Goal: Transaction & Acquisition: Purchase product/service

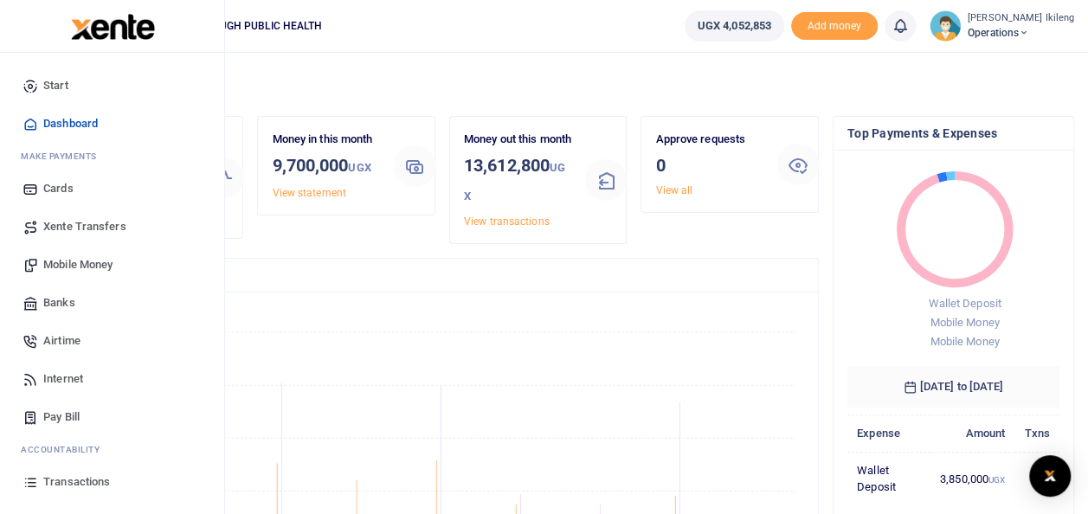
click at [62, 267] on span "Mobile Money" at bounding box center [77, 264] width 69 height 17
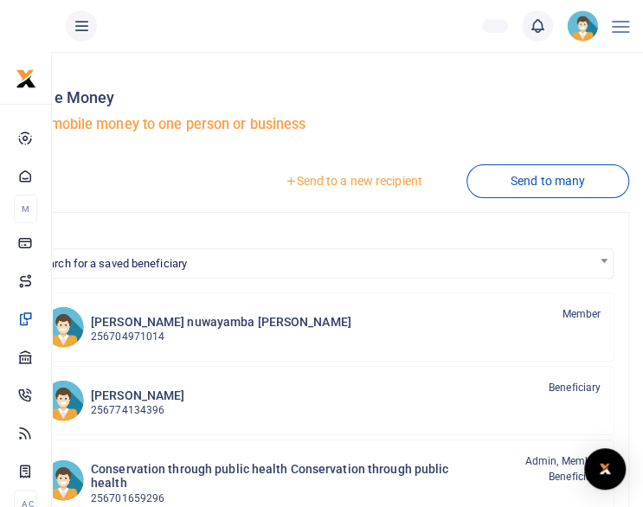
click at [372, 182] on link "Send to a new recipient" at bounding box center [353, 180] width 226 height 31
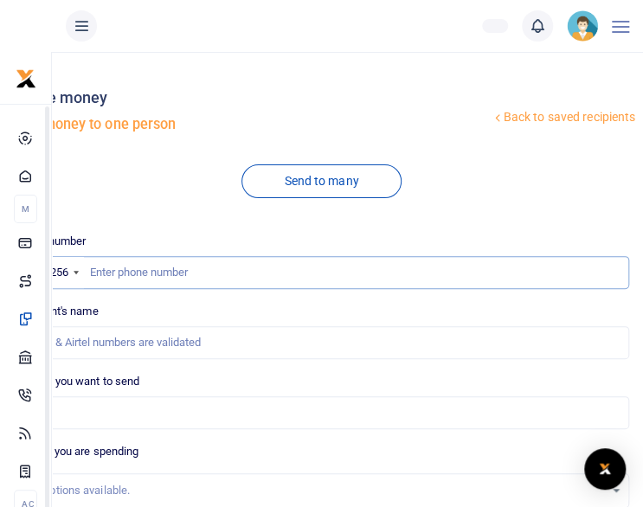
click at [303, 275] on input "text" at bounding box center [321, 272] width 615 height 33
type input "782856020"
type input "Gracious Twebaze"
type input "782856020"
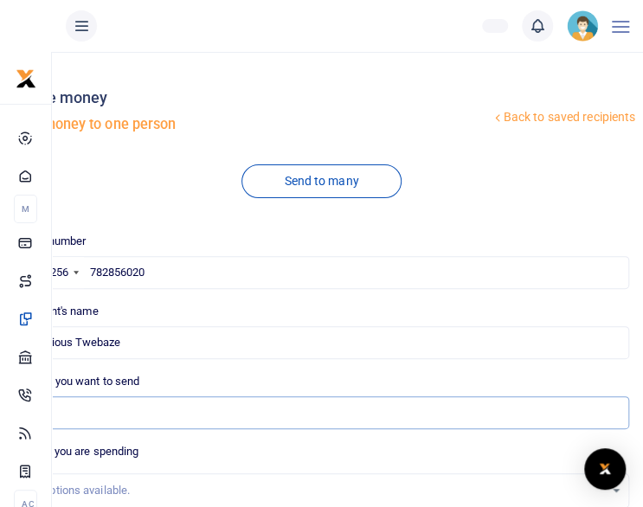
click at [221, 416] on input "Amount you want to send" at bounding box center [321, 412] width 615 height 33
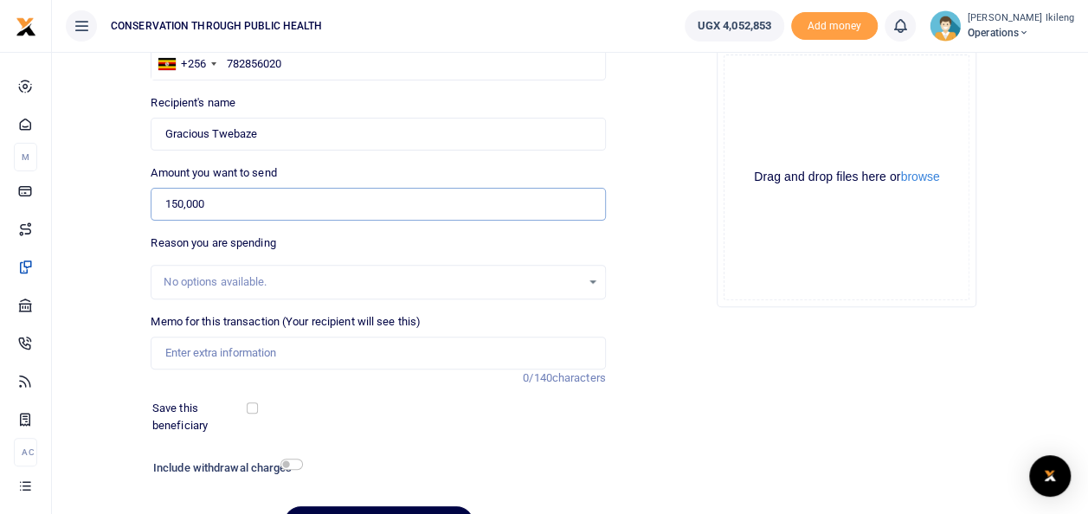
scroll to position [173, 0]
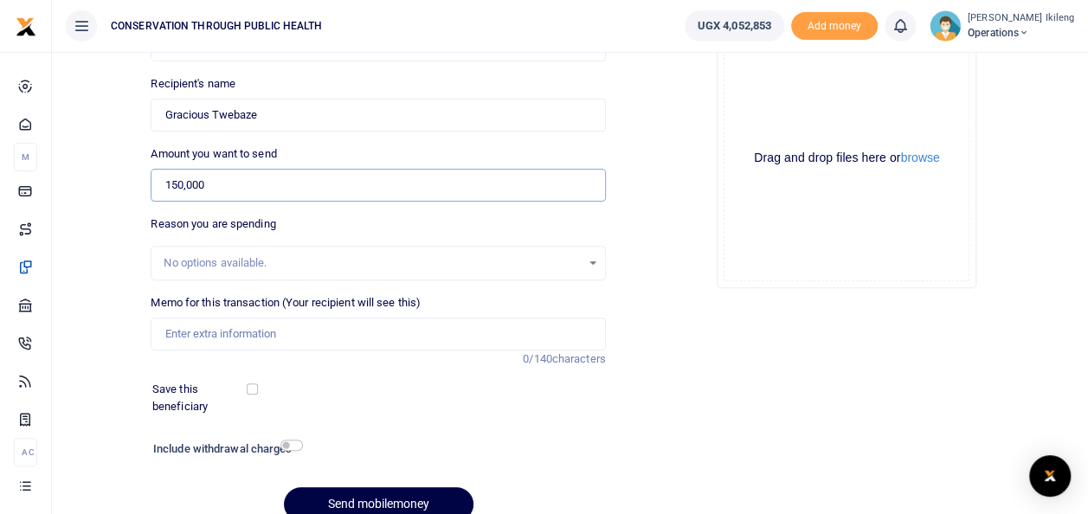
type input "150,000"
click at [310, 332] on input "Memo for this transaction (Your recipient will see this)" at bounding box center [378, 334] width 454 height 33
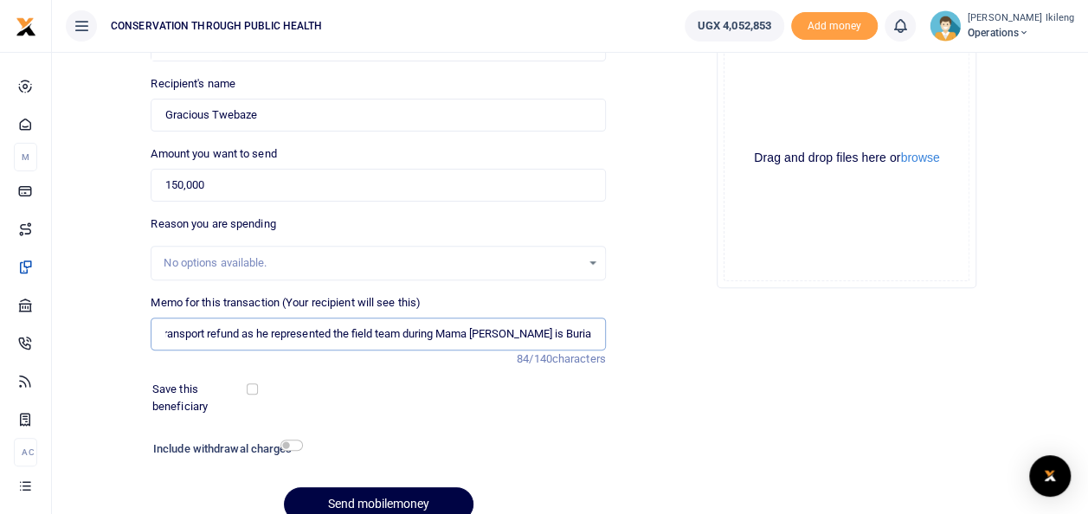
scroll to position [0, 10]
type input "Transport refund as he represented the field team during Mama Rhoda Kalema is B…"
click at [292, 441] on input "checkbox" at bounding box center [291, 445] width 22 height 11
checkbox input "true"
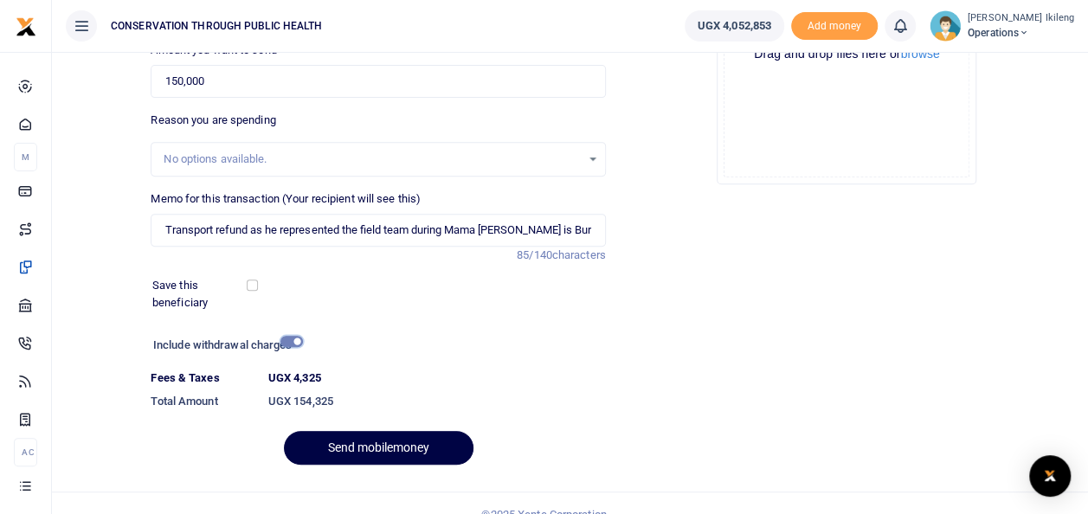
scroll to position [299, 0]
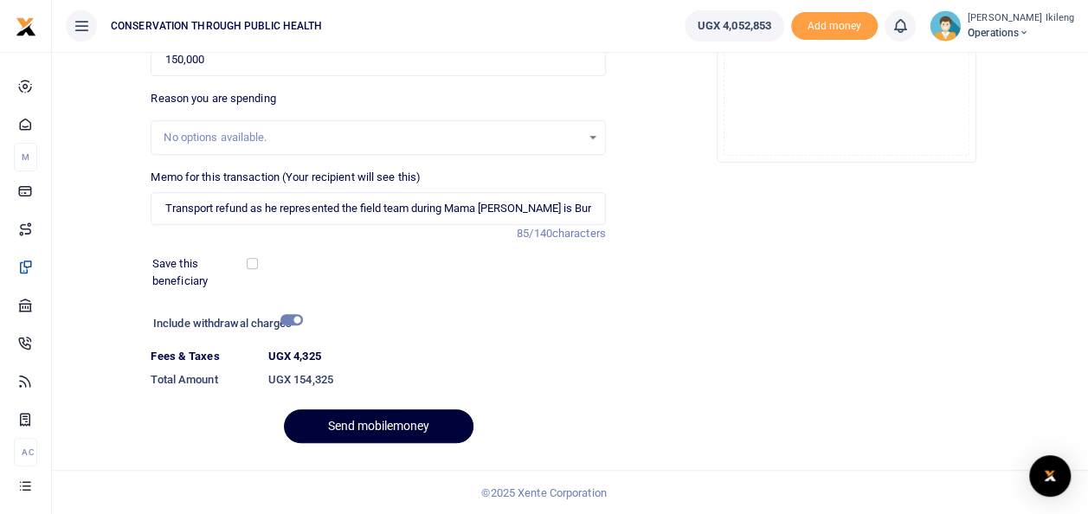
click at [415, 419] on button "Send mobilemoney" at bounding box center [379, 426] width 190 height 34
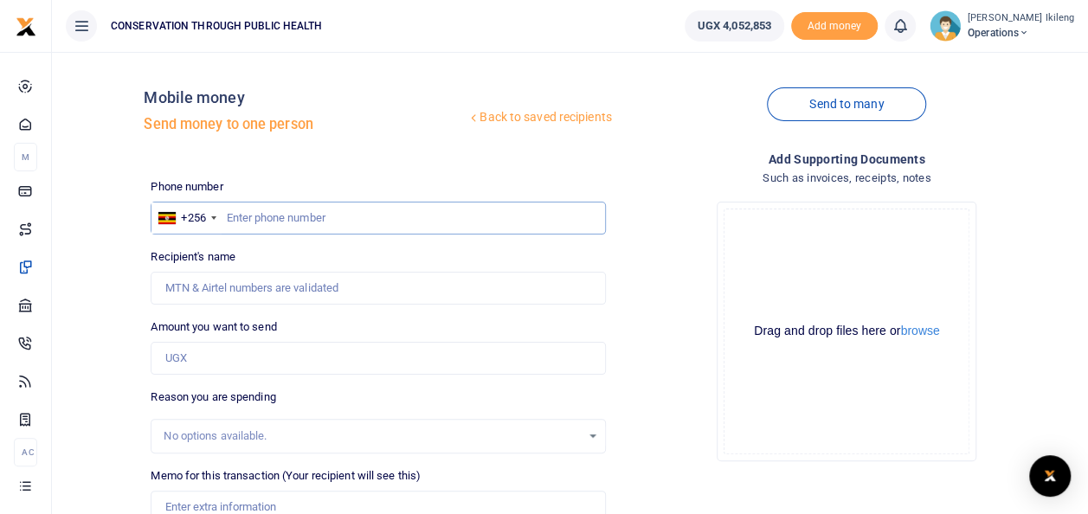
click at [407, 216] on input "text" at bounding box center [378, 218] width 454 height 33
type input "776854775"
type input "William Abigaba"
type input "776854775"
click at [319, 364] on input "Amount you want to send" at bounding box center [378, 358] width 454 height 33
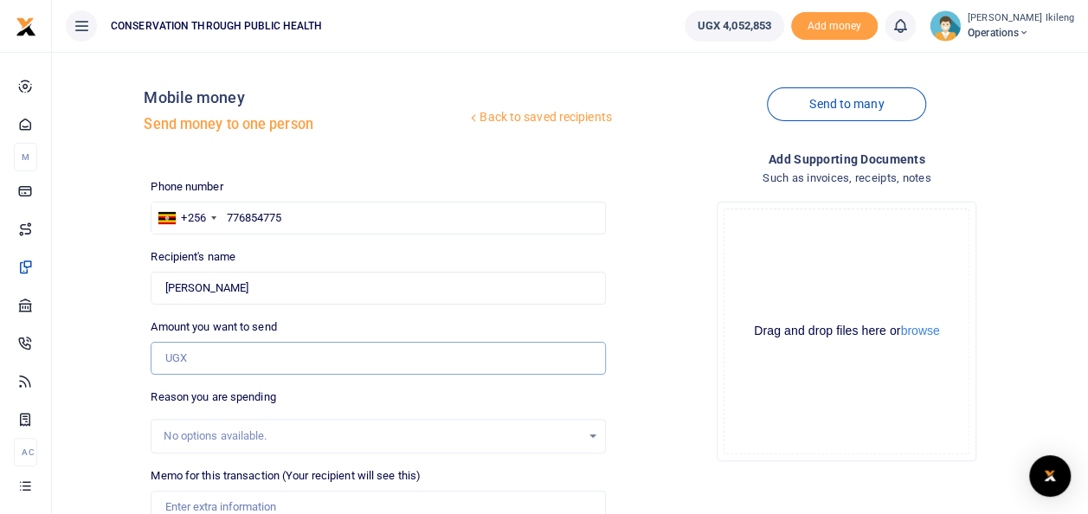
type input "100,000"
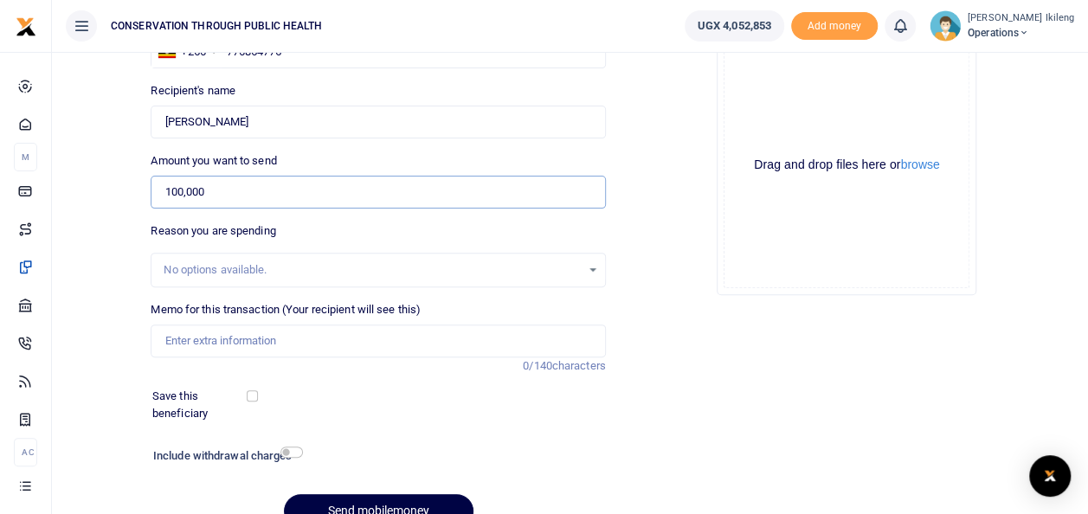
scroll to position [173, 0]
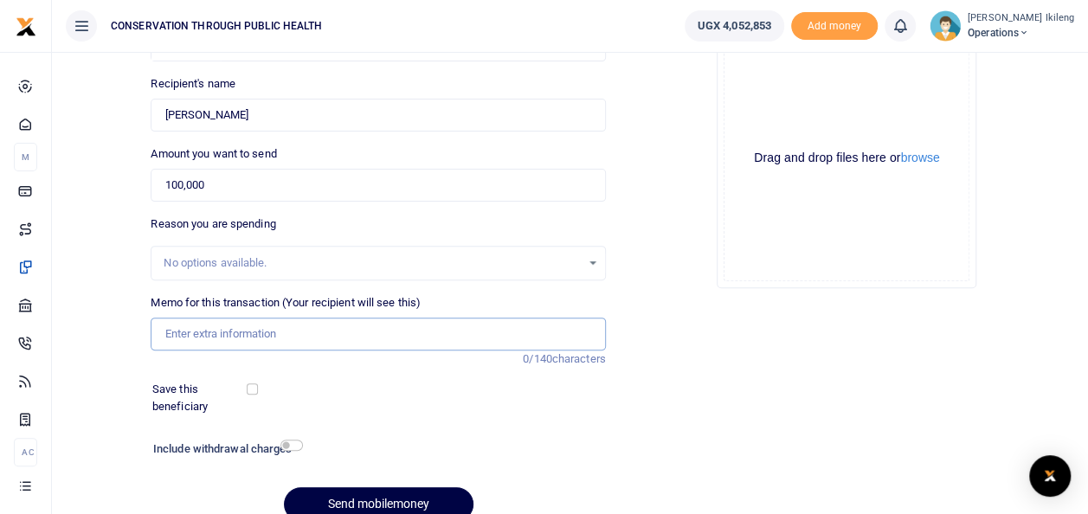
click at [355, 343] on input "Memo for this transaction (Your recipient will see this)" at bounding box center [378, 334] width 454 height 33
type input "fuel for office work"
click at [292, 448] on input "checkbox" at bounding box center [291, 445] width 22 height 11
checkbox input "true"
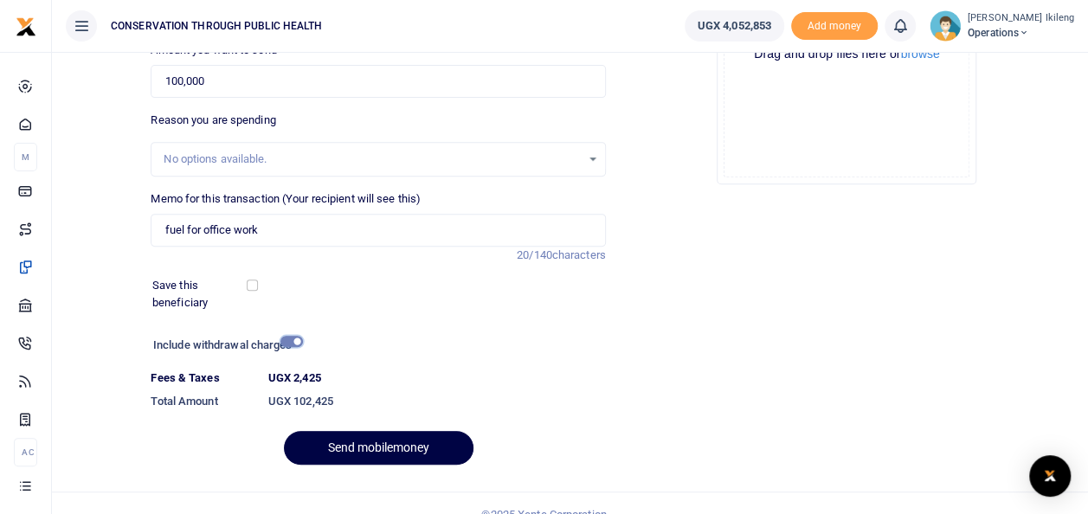
scroll to position [299, 0]
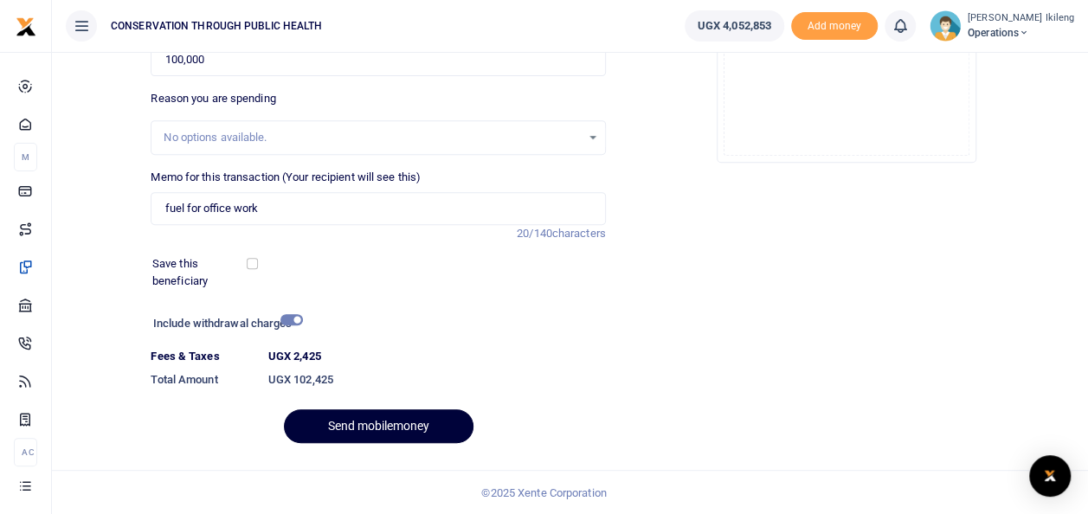
click at [408, 422] on button "Send mobilemoney" at bounding box center [379, 426] width 190 height 34
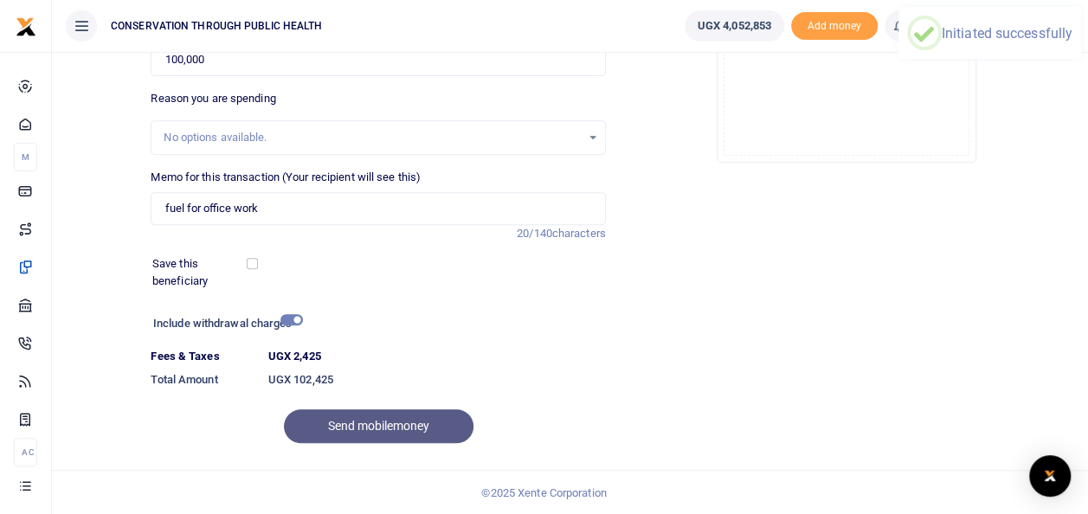
scroll to position [190, 0]
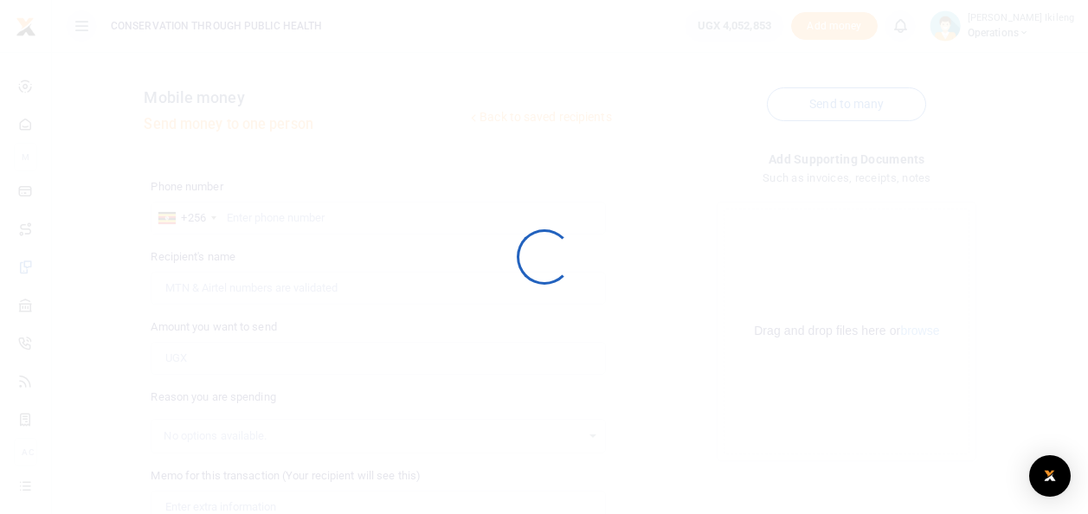
scroll to position [104, 0]
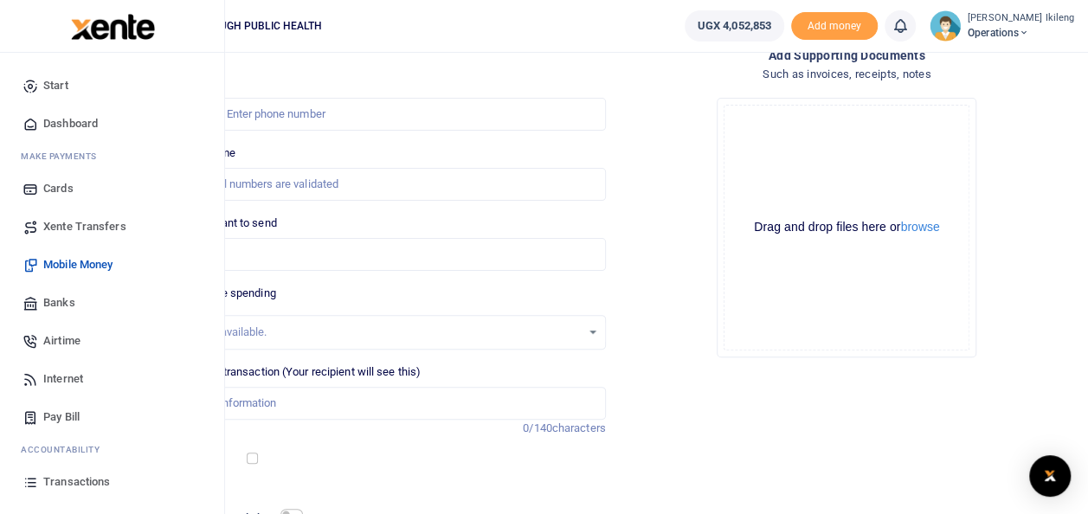
click at [67, 220] on span "Xente Transfers" at bounding box center [84, 226] width 83 height 17
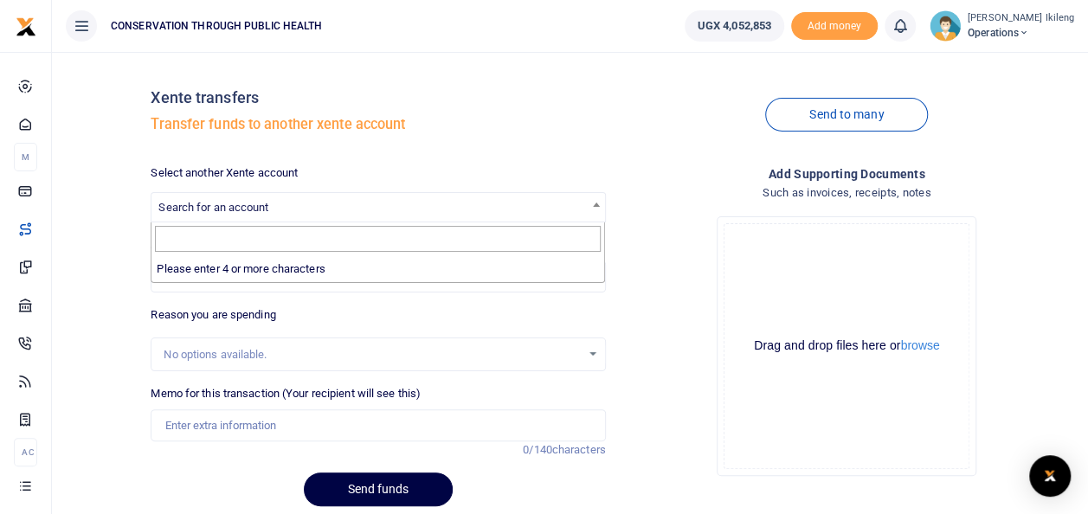
click at [447, 215] on span "Search for an account" at bounding box center [377, 206] width 453 height 27
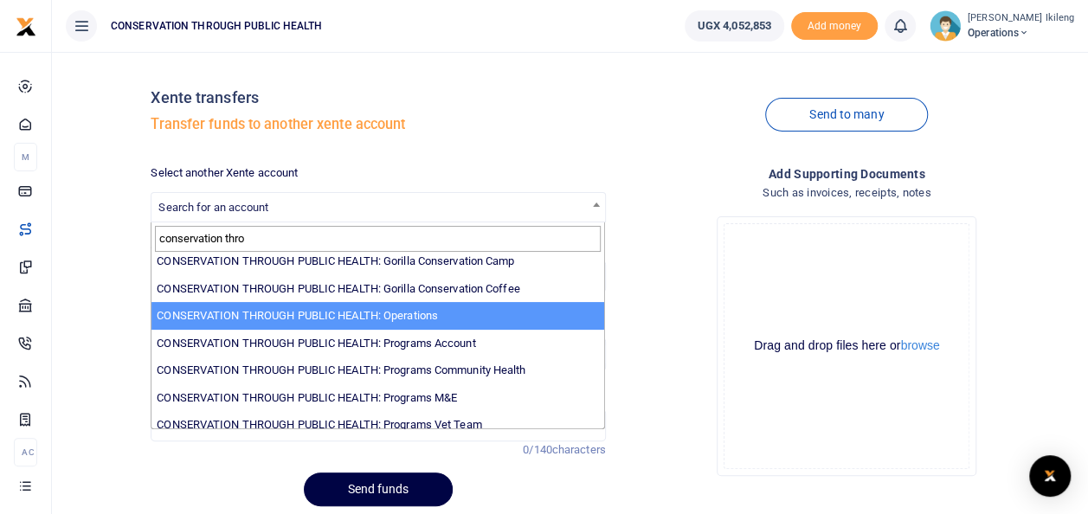
scroll to position [99, 0]
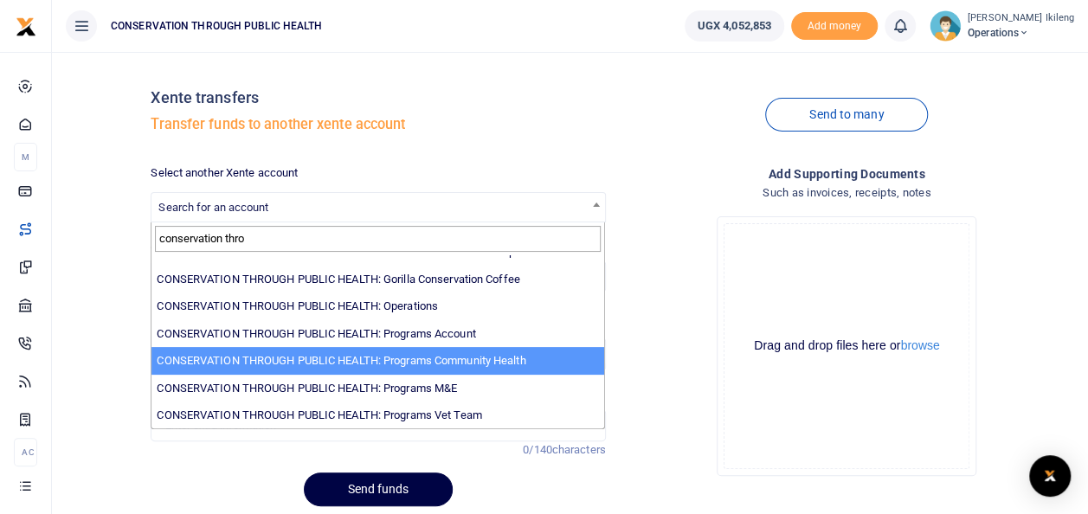
type input "conservation thro"
select select "3819"
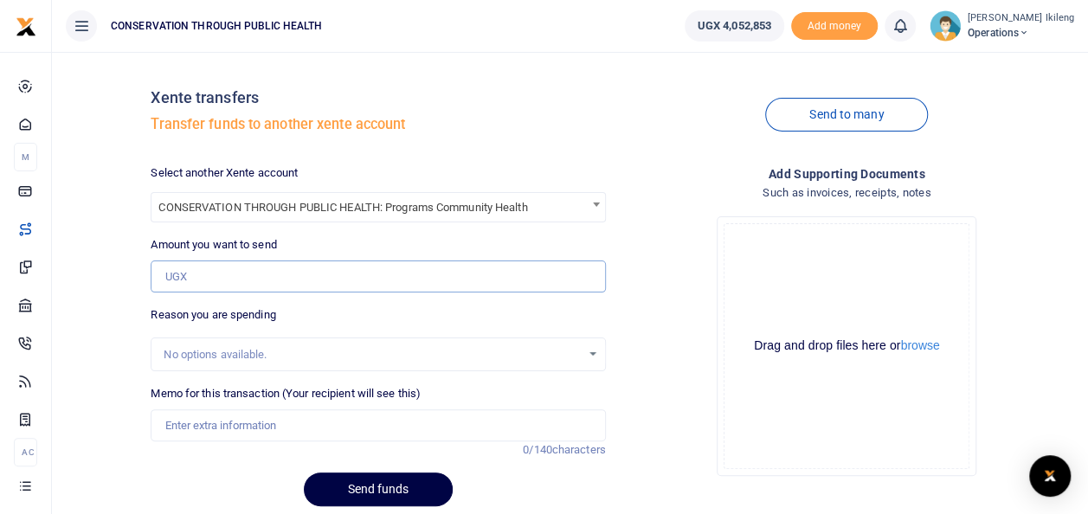
click at [367, 277] on input "Amount you want to send" at bounding box center [378, 276] width 454 height 33
type input "1,000,000"
click at [277, 431] on input "Memo for this transaction (Your recipient will see this)" at bounding box center [378, 425] width 454 height 33
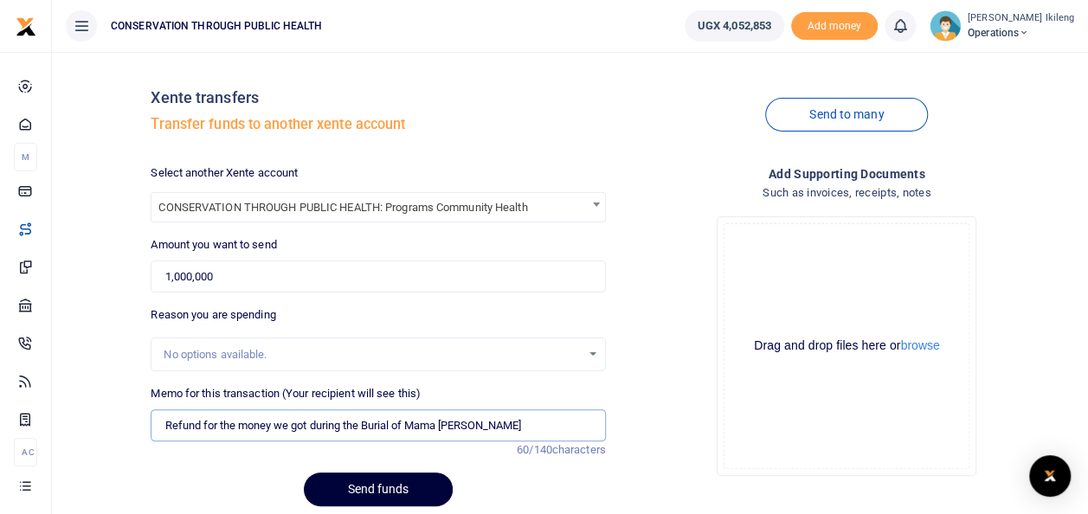
type input "Refund for the money we got during the Burial of Mama Rhoda"
click at [360, 486] on button "Send funds" at bounding box center [378, 489] width 149 height 34
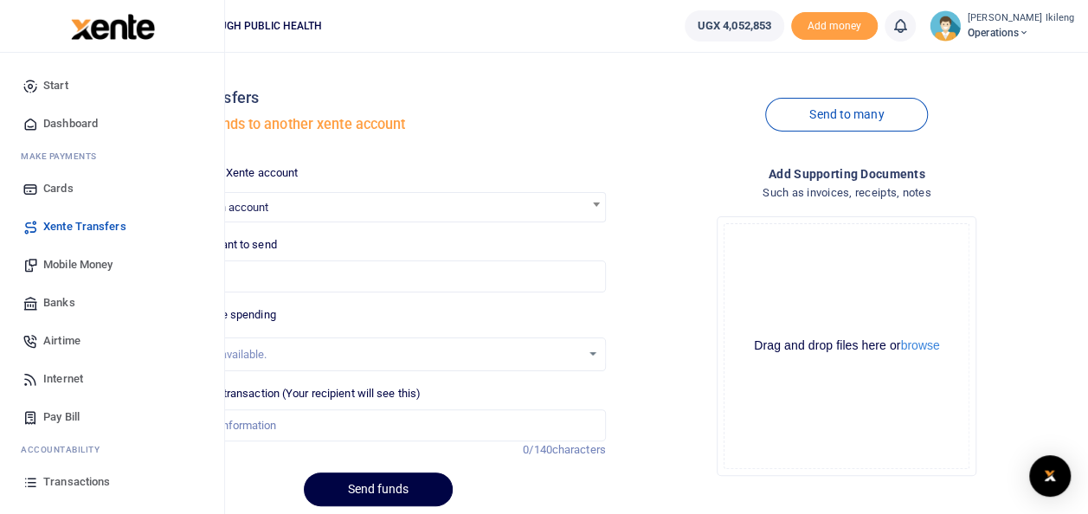
click at [80, 261] on span "Mobile Money" at bounding box center [77, 264] width 69 height 17
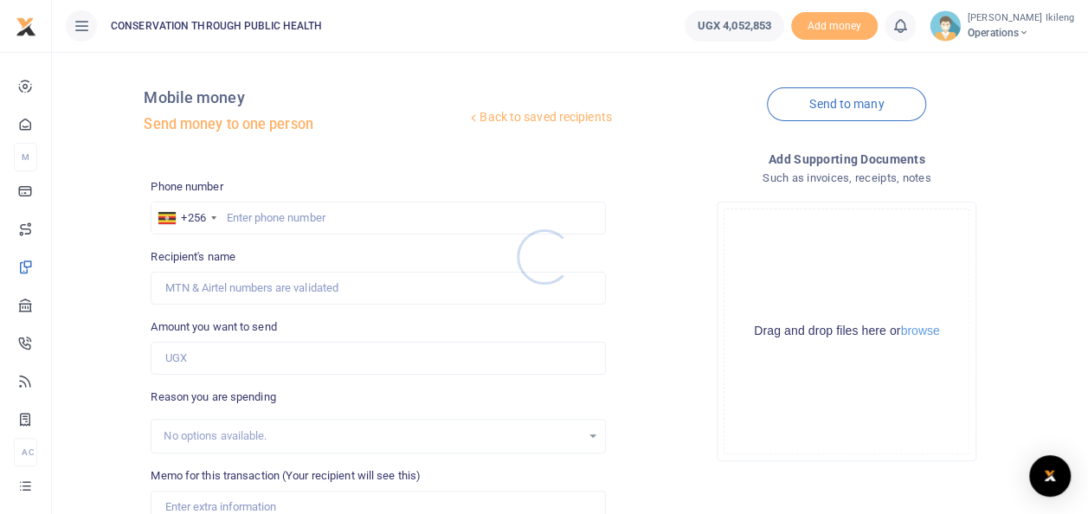
click at [360, 216] on div at bounding box center [544, 257] width 1088 height 514
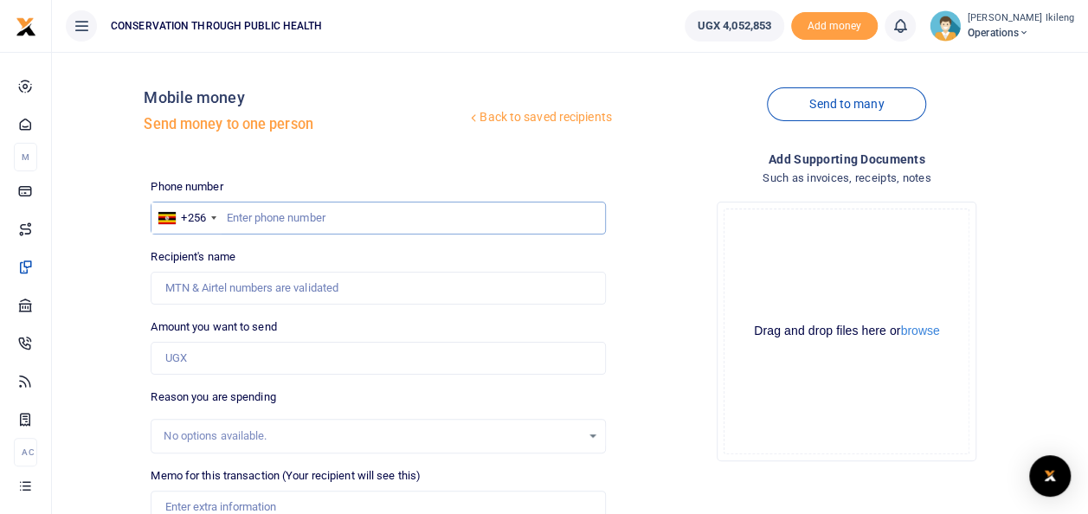
click at [314, 216] on input "text" at bounding box center [378, 218] width 454 height 33
type input "782529942"
type input "Mary Namuyiga"
type input "782529942"
click at [235, 357] on input "Amount you want to send" at bounding box center [378, 358] width 454 height 33
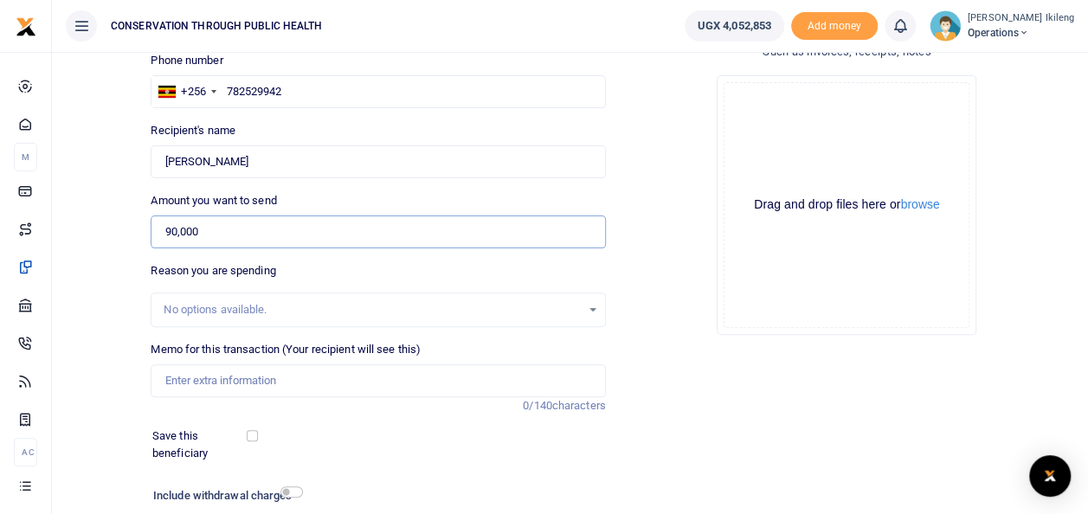
scroll to position [131, 0]
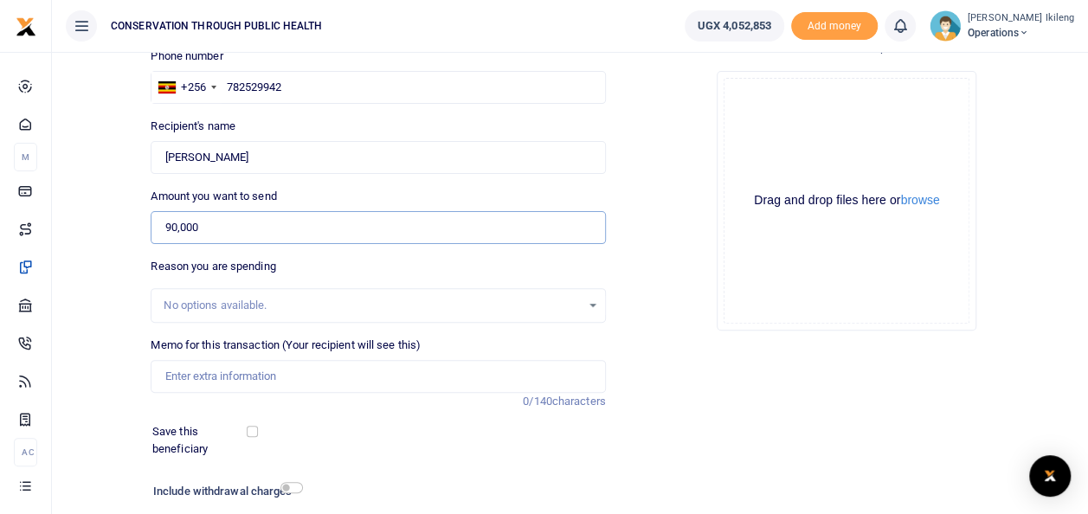
type input "90,000"
click at [183, 371] on input "Memo for this transaction (Your recipient will see this)" at bounding box center [378, 376] width 454 height 33
type input "toll fee for the CTPH car"
click at [299, 484] on input "checkbox" at bounding box center [291, 487] width 22 height 11
checkbox input "true"
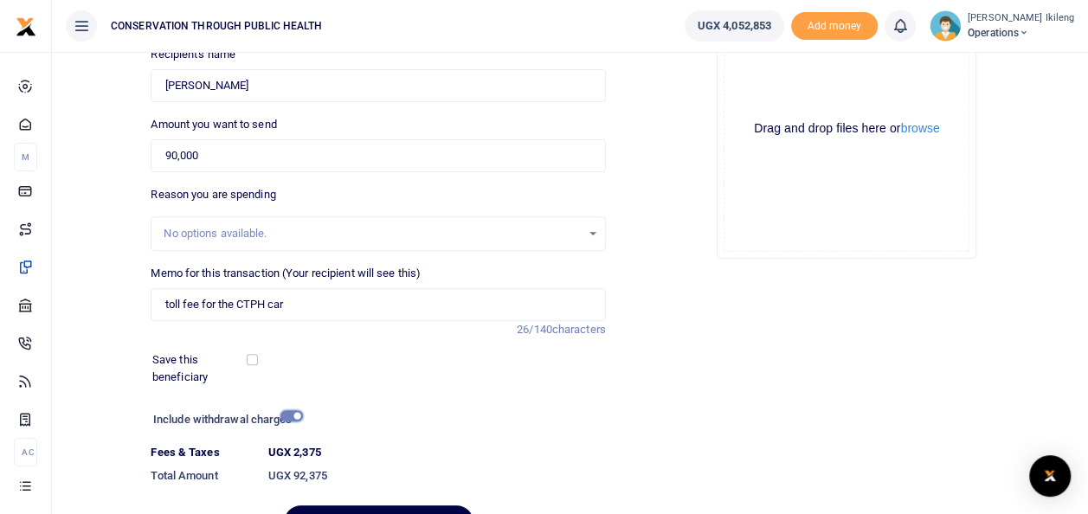
scroll to position [299, 0]
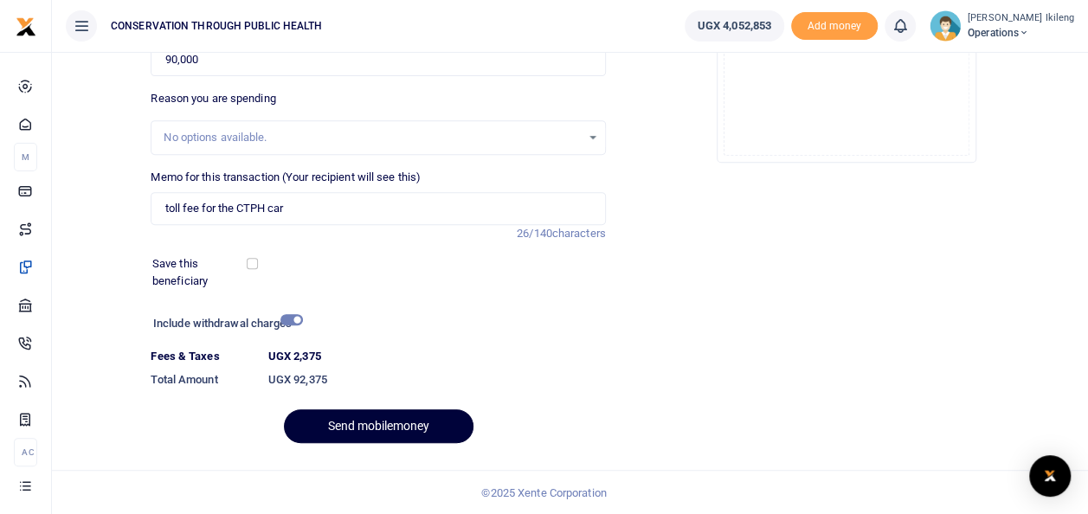
click at [344, 421] on button "Send mobilemoney" at bounding box center [379, 426] width 190 height 34
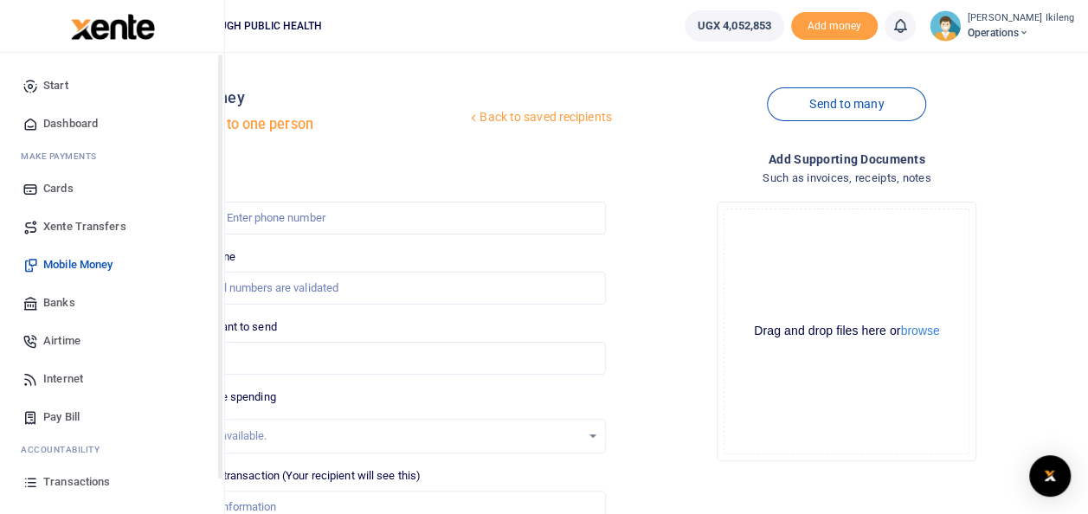
click at [62, 128] on span "Dashboard" at bounding box center [70, 123] width 55 height 17
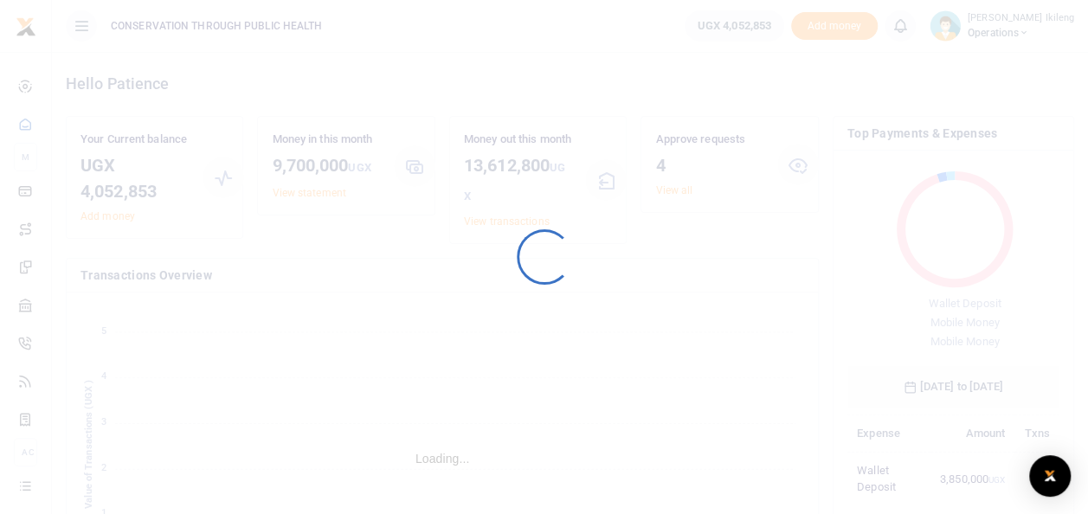
scroll to position [229, 199]
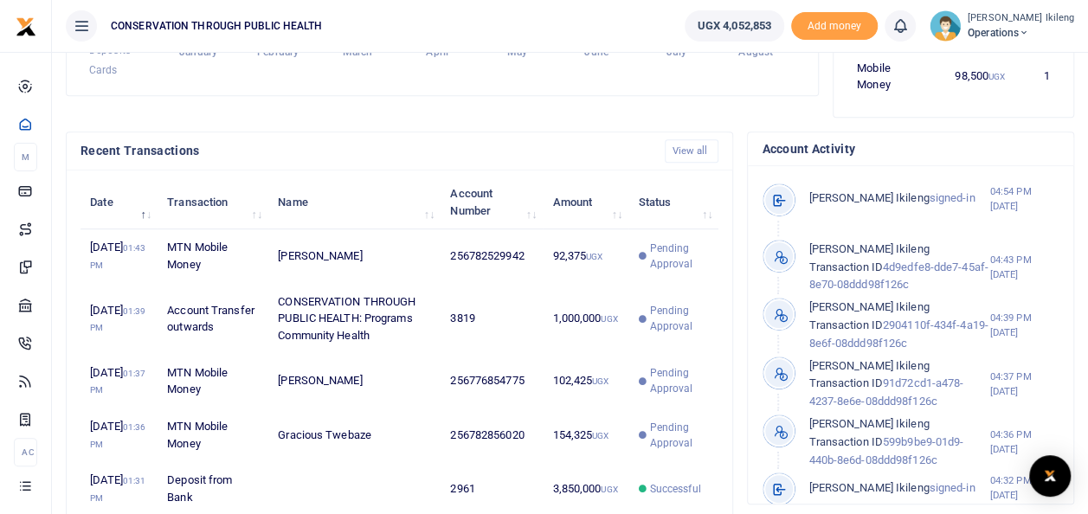
scroll to position [61, 0]
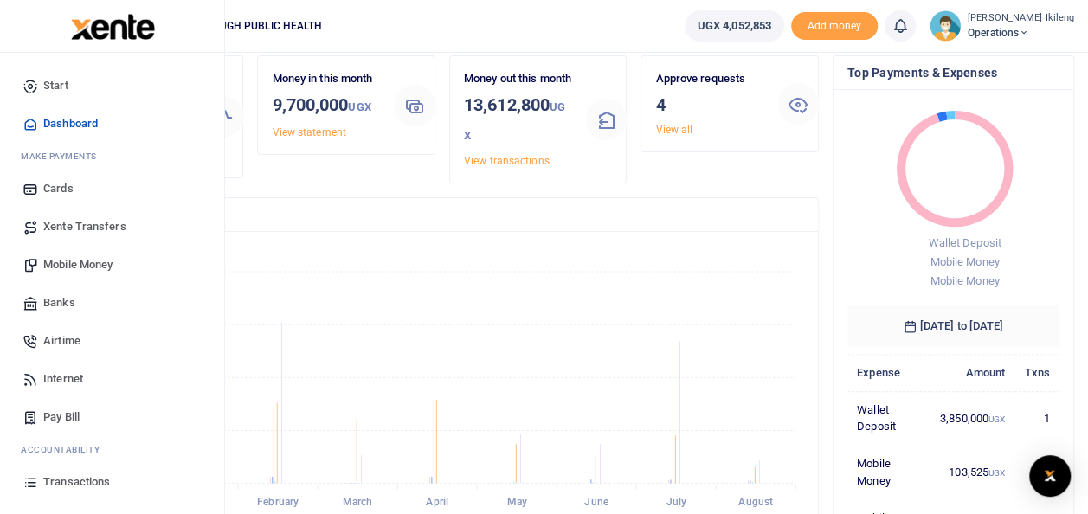
click at [60, 378] on span "Internet" at bounding box center [63, 378] width 40 height 17
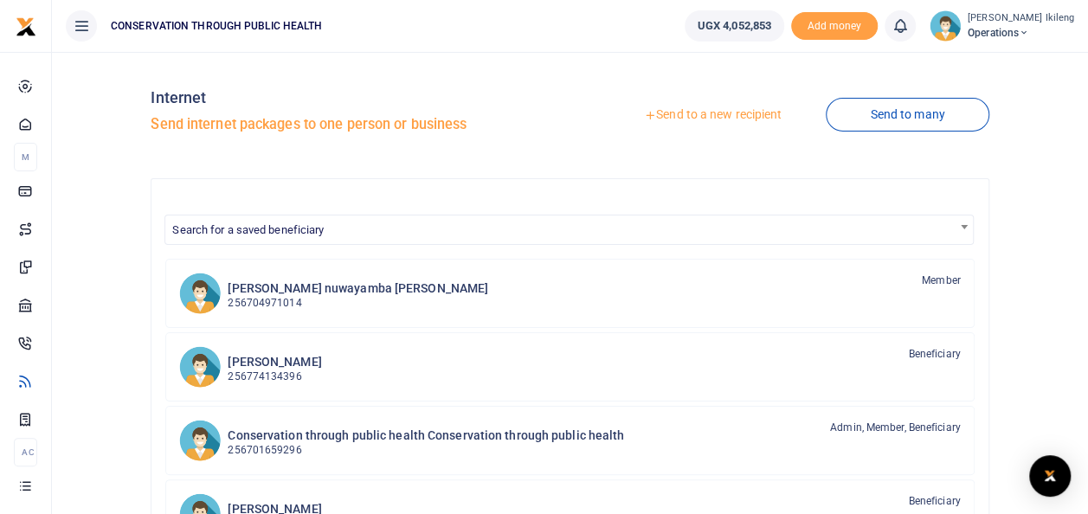
click at [752, 108] on link "Send to a new recipient" at bounding box center [713, 115] width 226 height 31
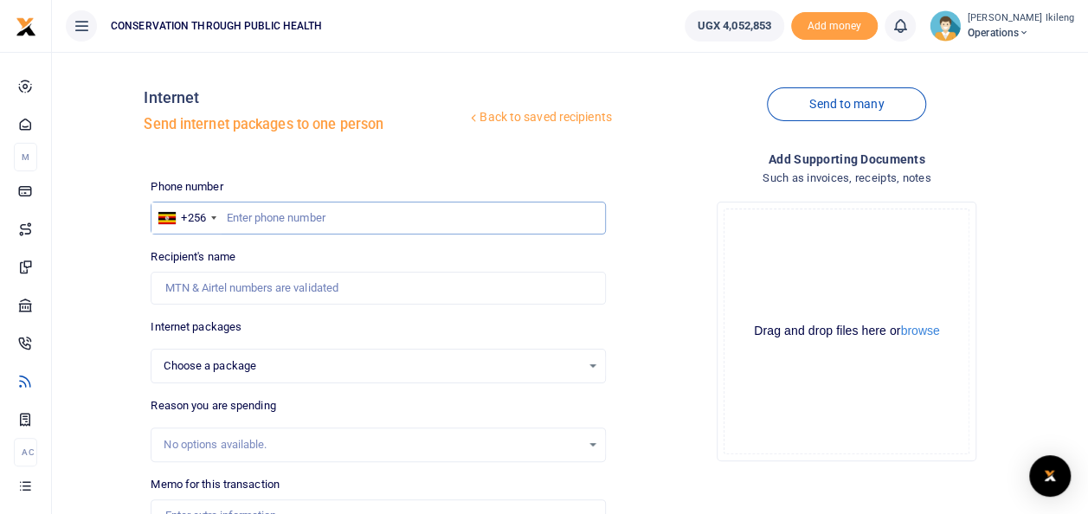
click at [330, 220] on input "text" at bounding box center [378, 218] width 454 height 33
type input "772330139"
select select
type input "[PERSON_NAME] [PERSON_NAME]"
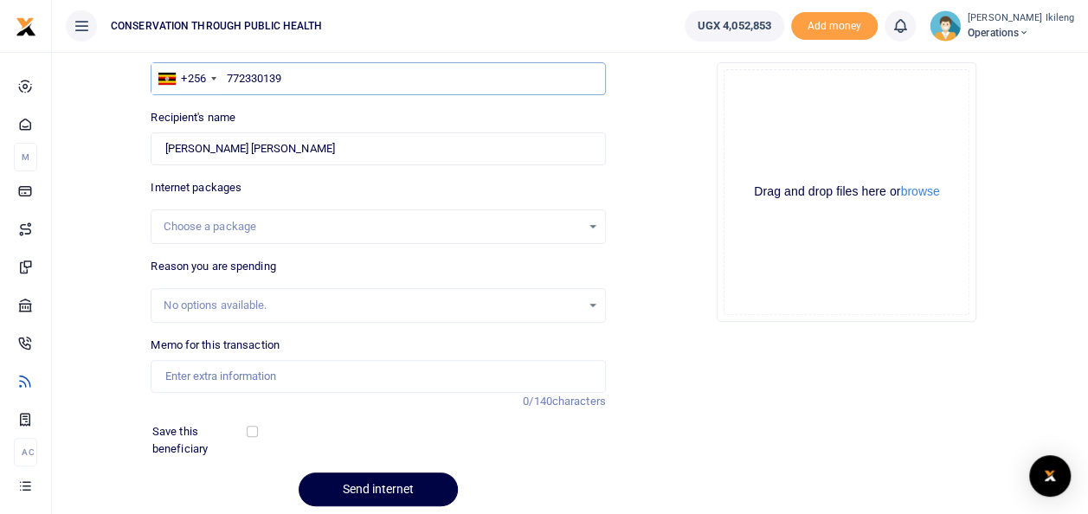
scroll to position [141, 0]
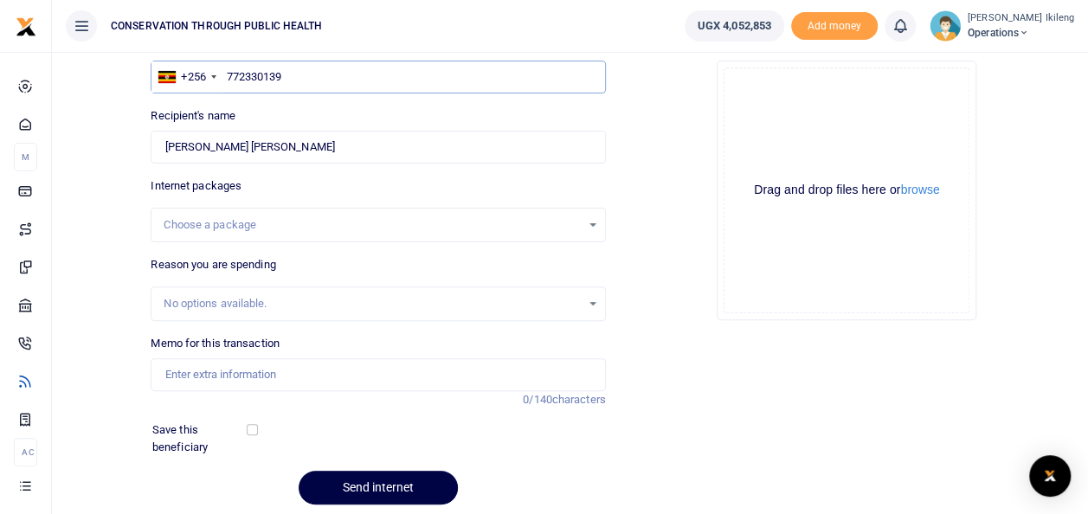
type input "772330139"
click at [590, 226] on div "Choose a package" at bounding box center [377, 224] width 453 height 19
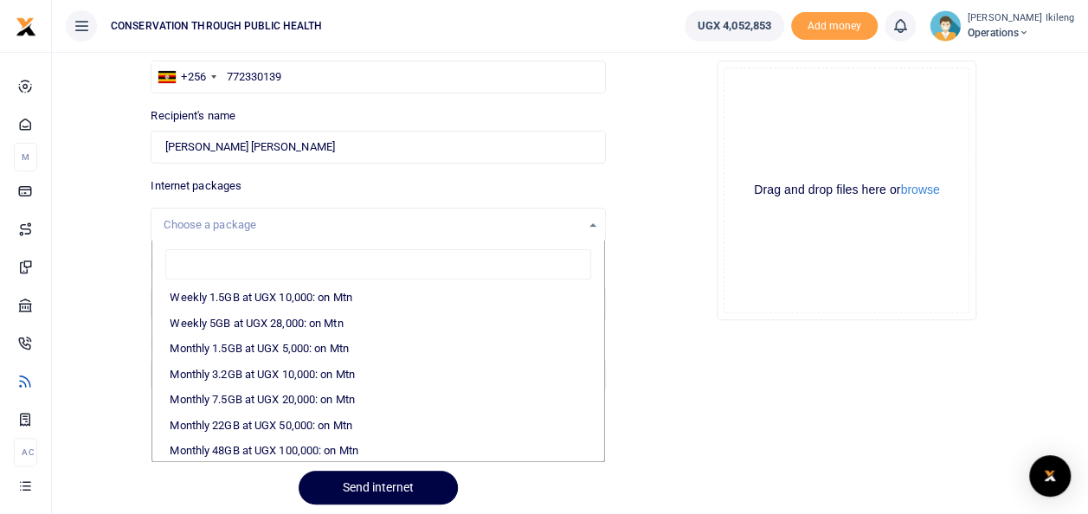
scroll to position [242, 0]
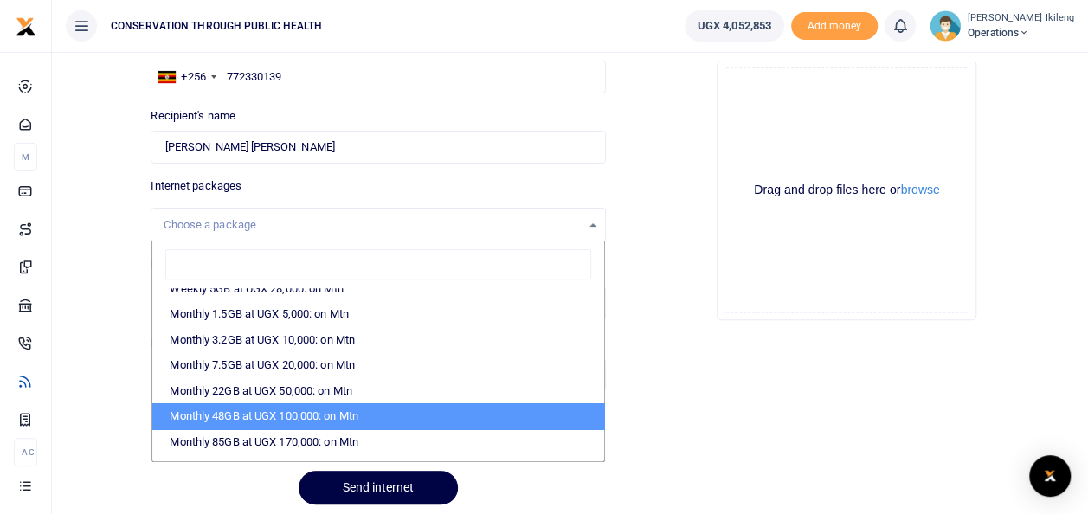
click at [513, 403] on li "Monthly 48GB at UGX 100,000: on Mtn" at bounding box center [377, 416] width 451 height 26
select select "CXpJYDqUGIMMdw3YXKilkAodr3ix5COxhfDPjKXwhoHFAxMIqXt/dw=="
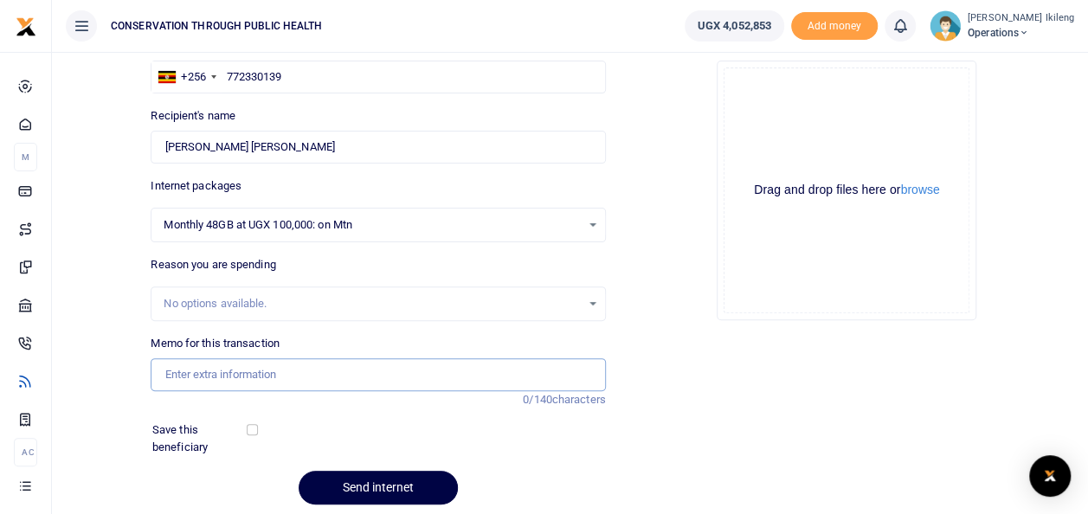
click at [386, 370] on input "Memo for this transaction" at bounding box center [378, 374] width 454 height 33
click at [353, 370] on input "Memo for this transaction" at bounding box center [378, 374] width 454 height 33
type input "t"
type input "Internet to work from home"
click at [410, 487] on button "Send internet" at bounding box center [378, 488] width 159 height 34
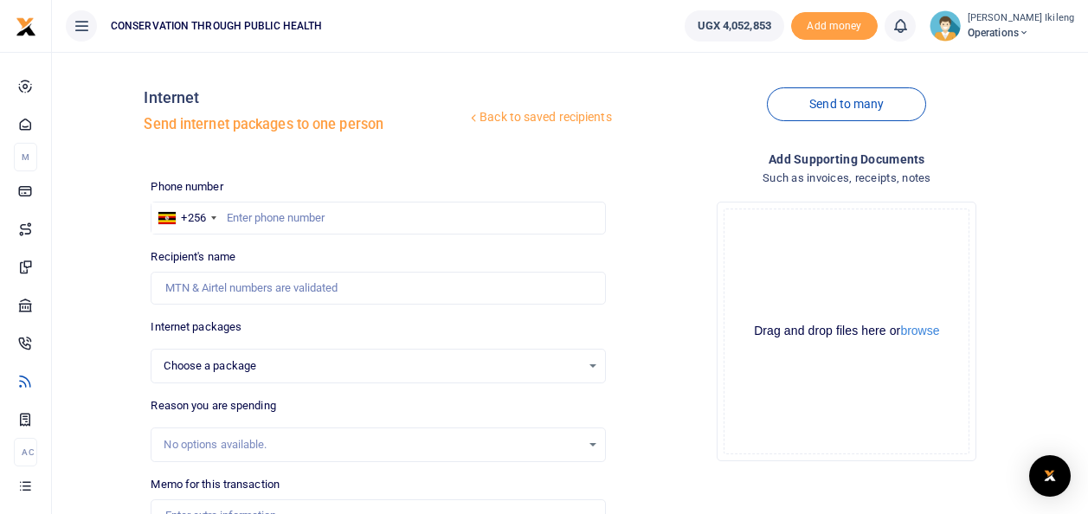
scroll to position [141, 0]
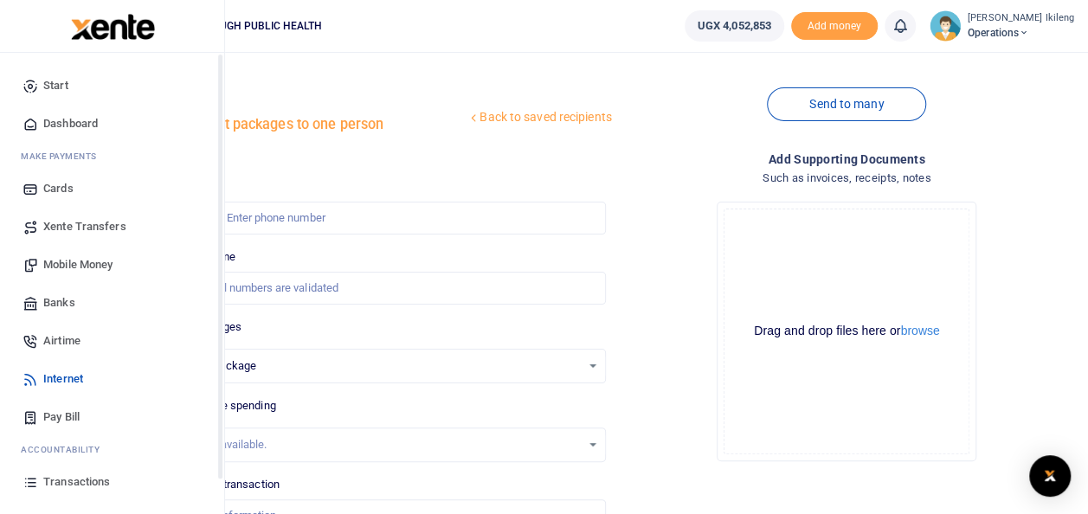
click at [45, 119] on span "Dashboard" at bounding box center [70, 123] width 55 height 17
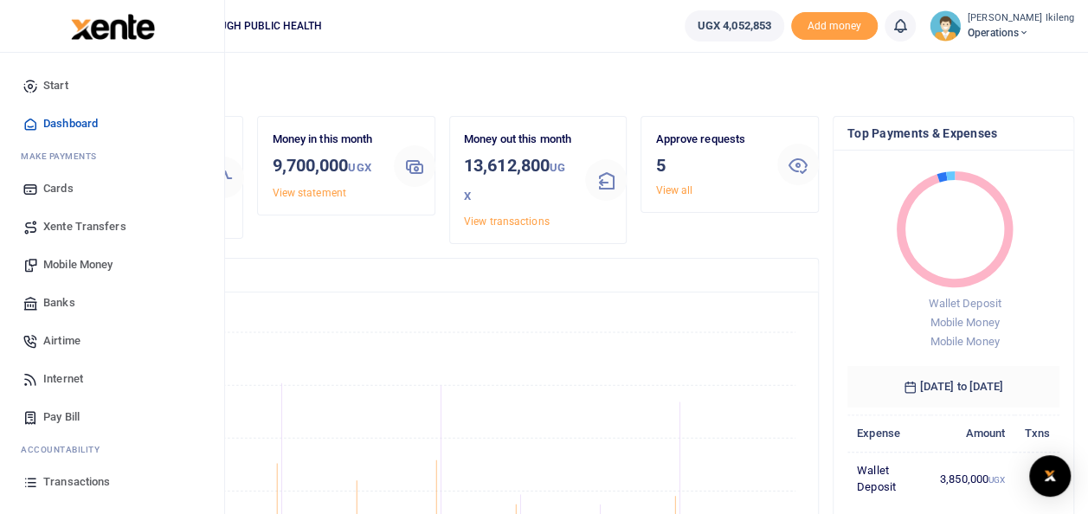
click at [76, 476] on span "Transactions" at bounding box center [76, 481] width 67 height 17
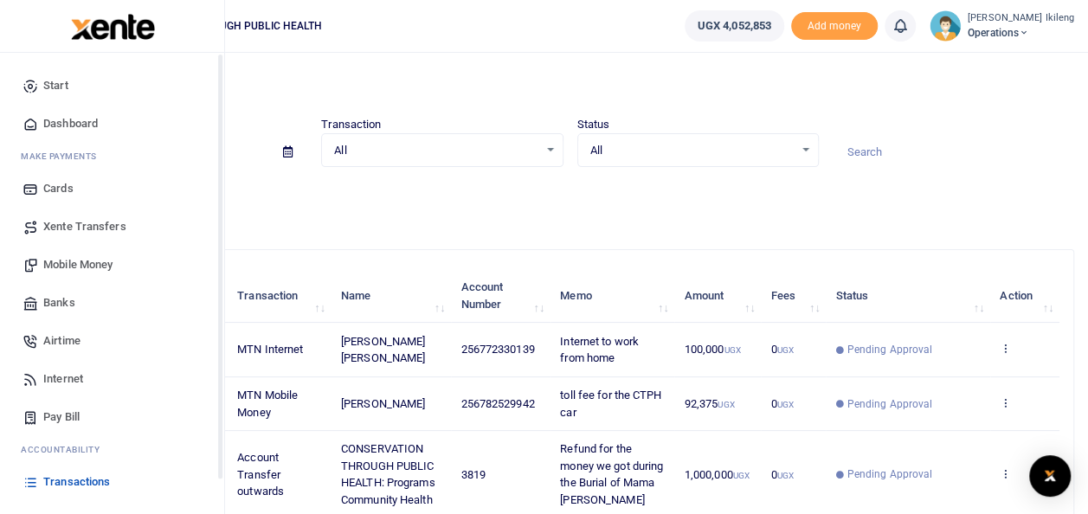
click at [47, 408] on span "Pay Bill" at bounding box center [61, 416] width 36 height 17
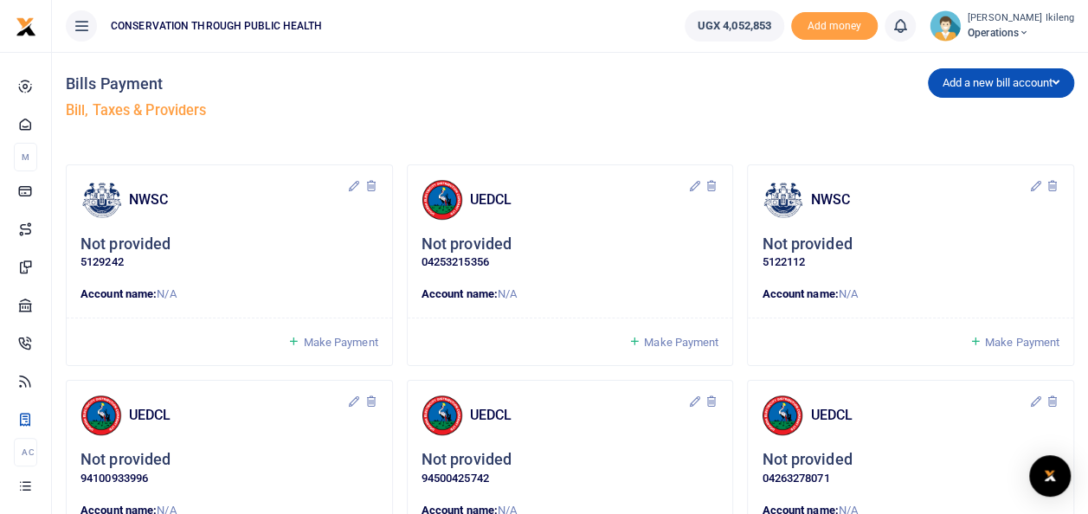
scroll to position [376, 0]
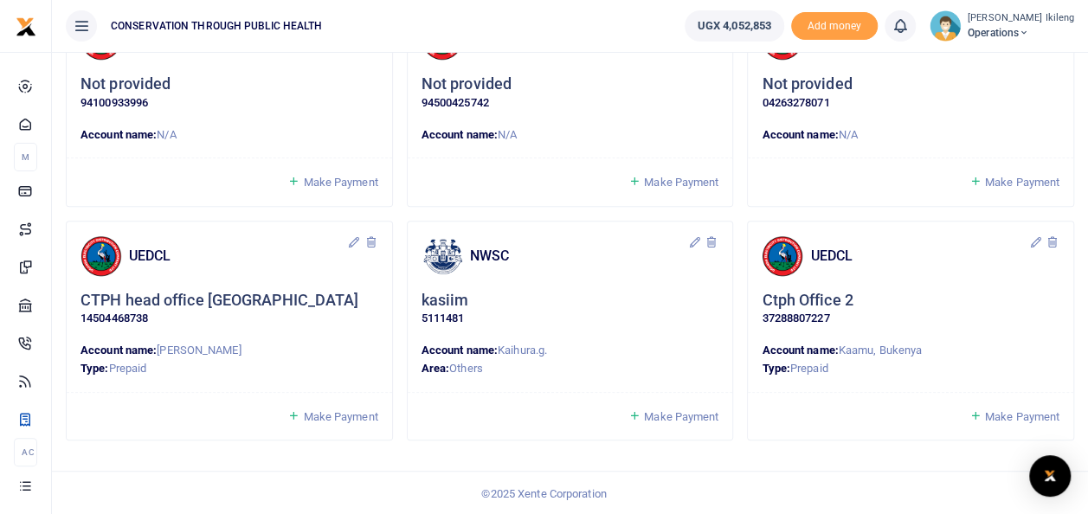
click at [672, 415] on span "Make Payment" at bounding box center [681, 416] width 74 height 13
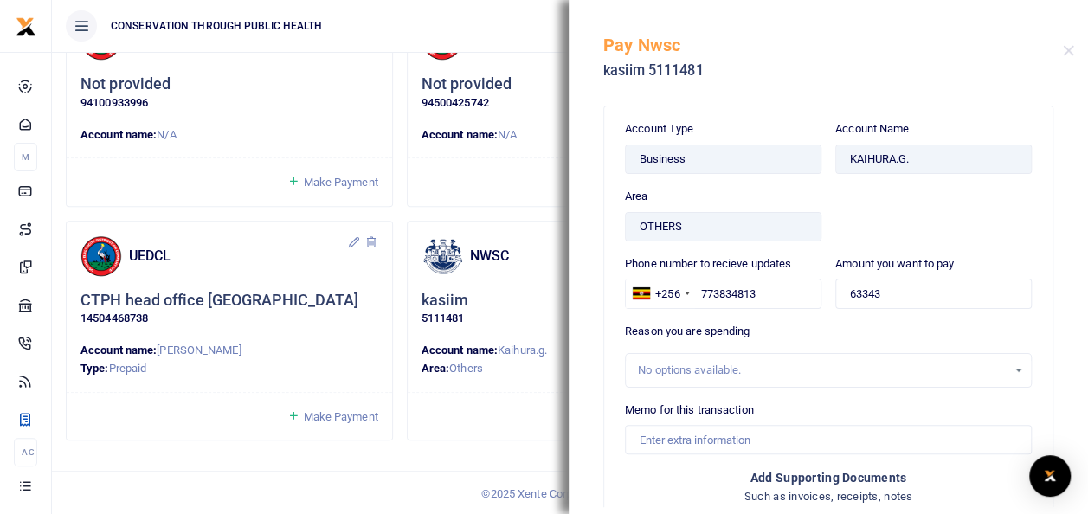
scroll to position [242, 0]
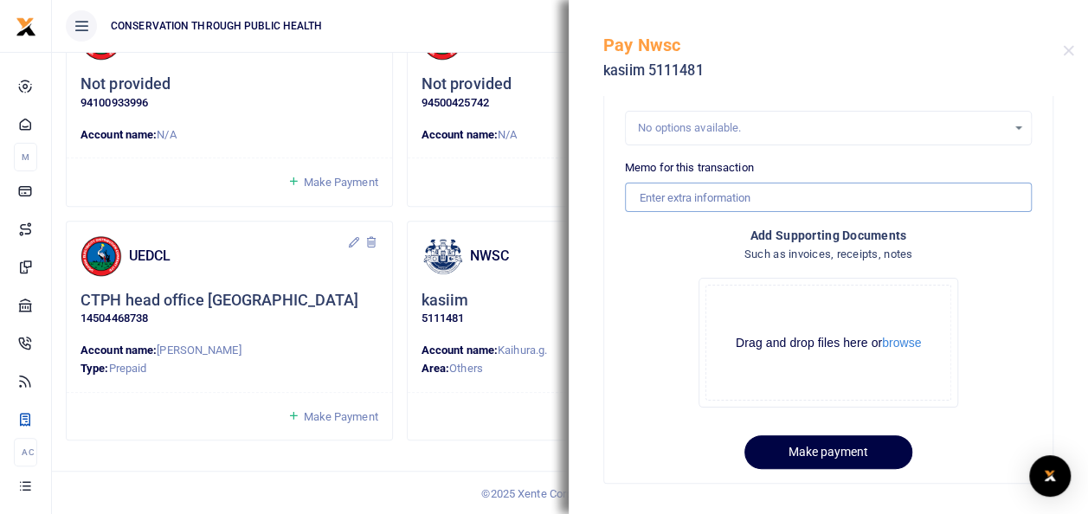
click at [774, 186] on input "Memo for this transaction" at bounding box center [828, 197] width 407 height 29
type input "water bill as per receipt to date of 12th Aug 25"
click at [828, 439] on button "Make payment" at bounding box center [828, 452] width 168 height 34
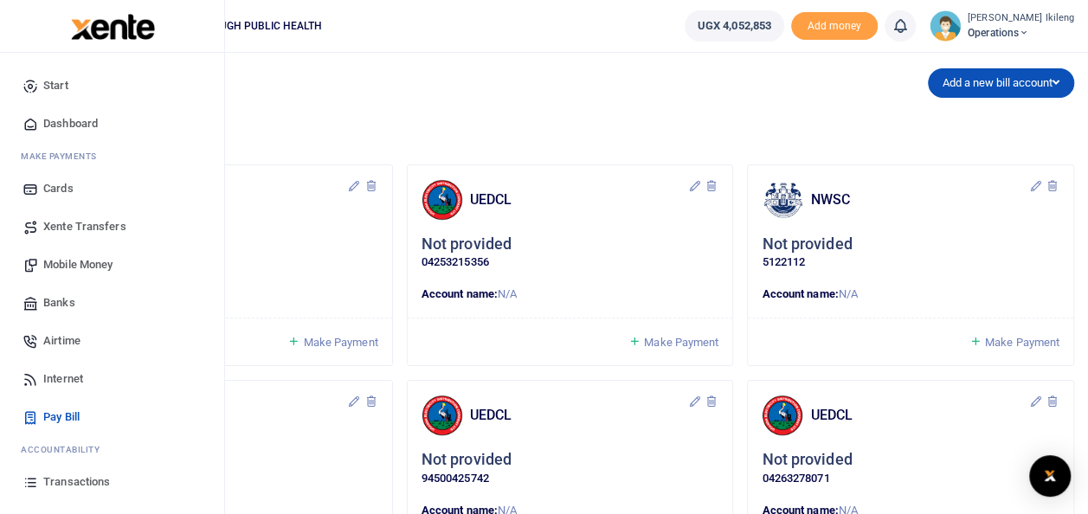
click at [32, 125] on icon at bounding box center [30, 124] width 16 height 16
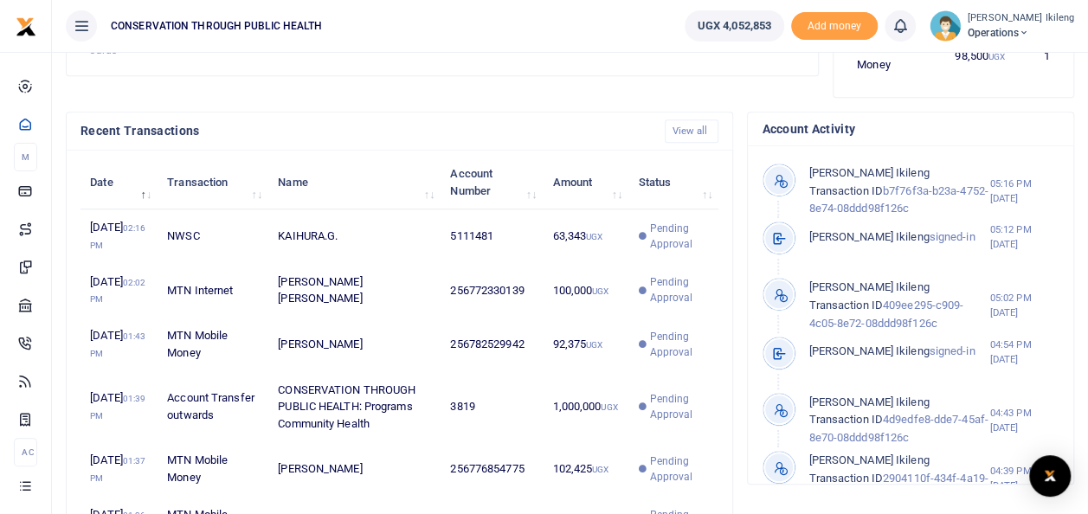
scroll to position [588, 0]
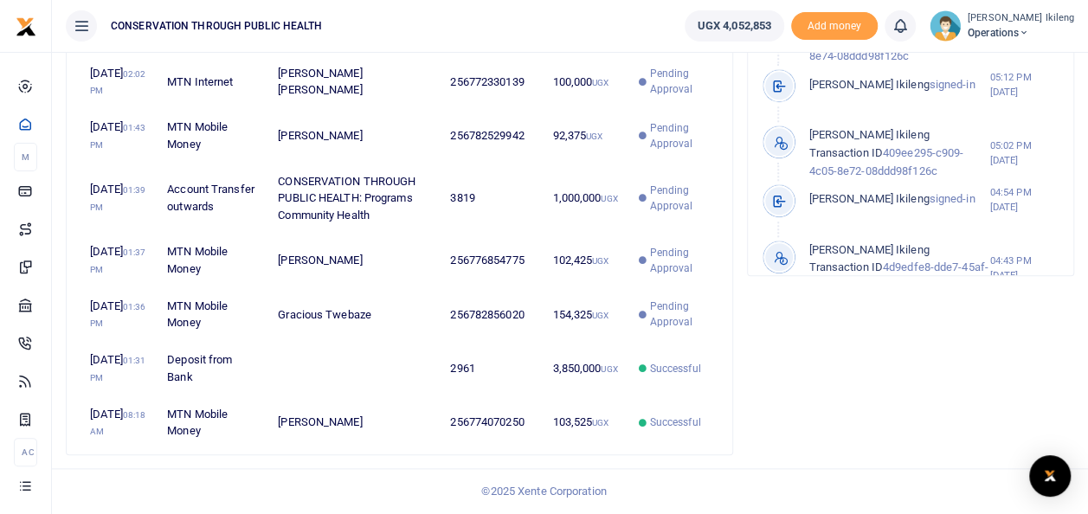
scroll to position [767, 0]
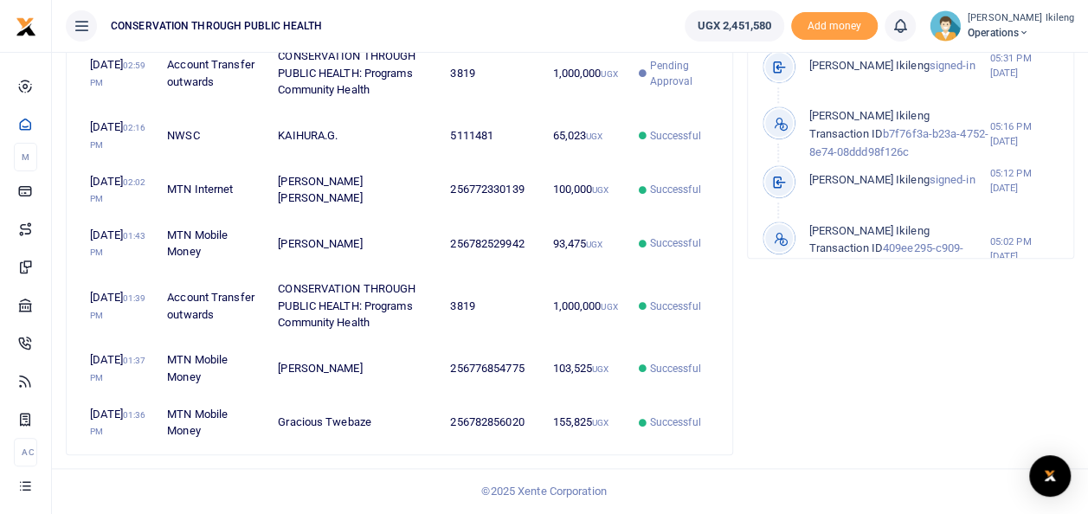
scroll to position [848, 0]
